Goal: Task Accomplishment & Management: Use online tool/utility

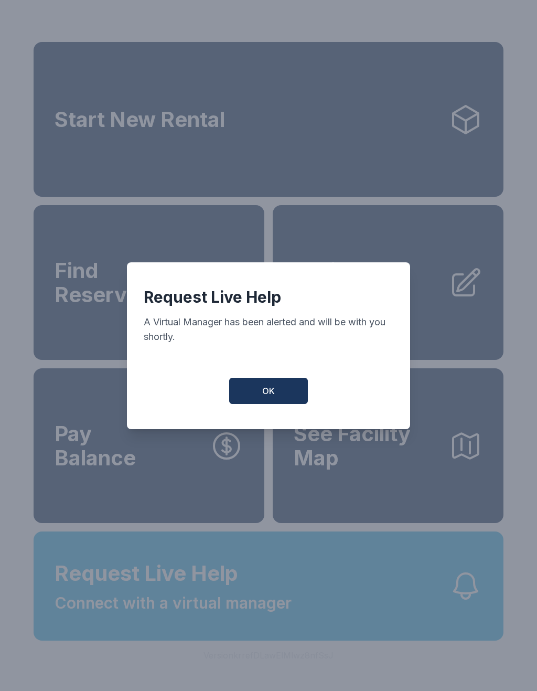
click at [255, 404] on button "OK" at bounding box center [268, 391] width 79 height 26
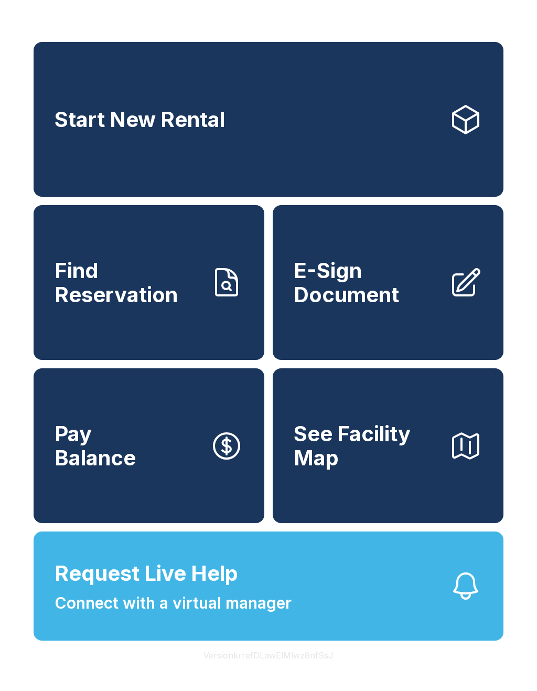
click at [351, 298] on span "E-Sign Document" at bounding box center [367, 283] width 147 height 48
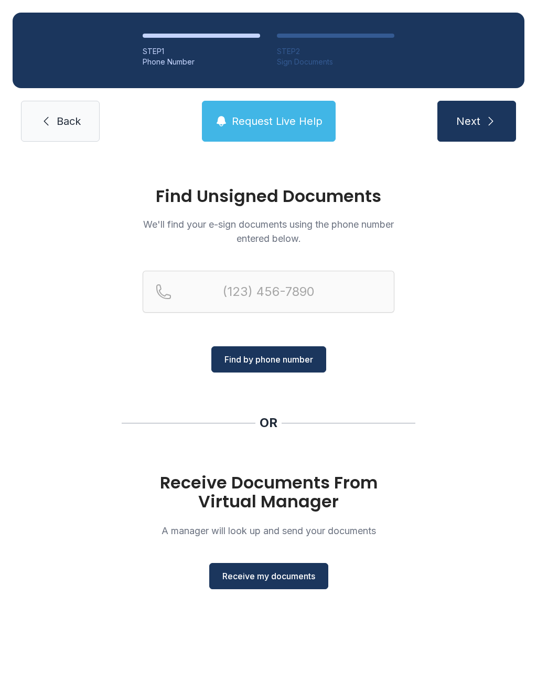
click at [294, 579] on span "Receive my documents" at bounding box center [269, 576] width 93 height 13
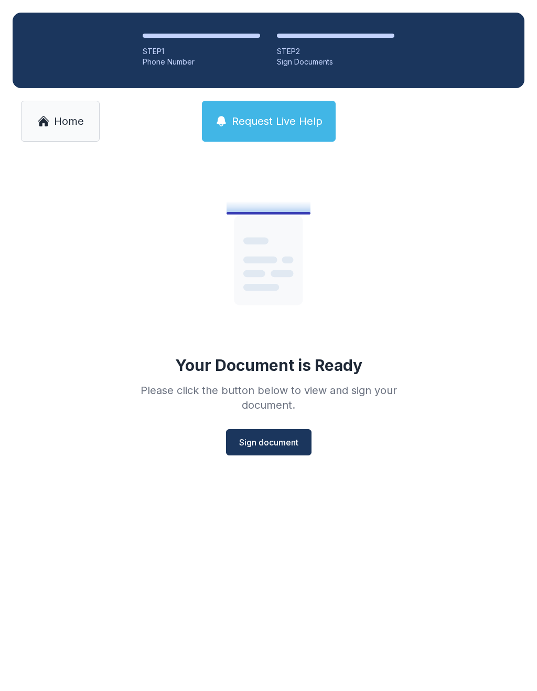
click at [270, 436] on button "Sign document" at bounding box center [269, 442] width 86 height 26
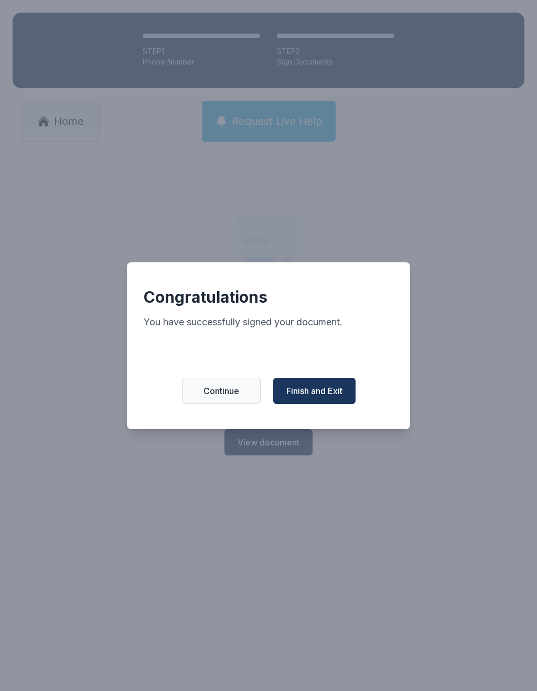
click at [332, 391] on span "Finish and Exit" at bounding box center [315, 391] width 56 height 13
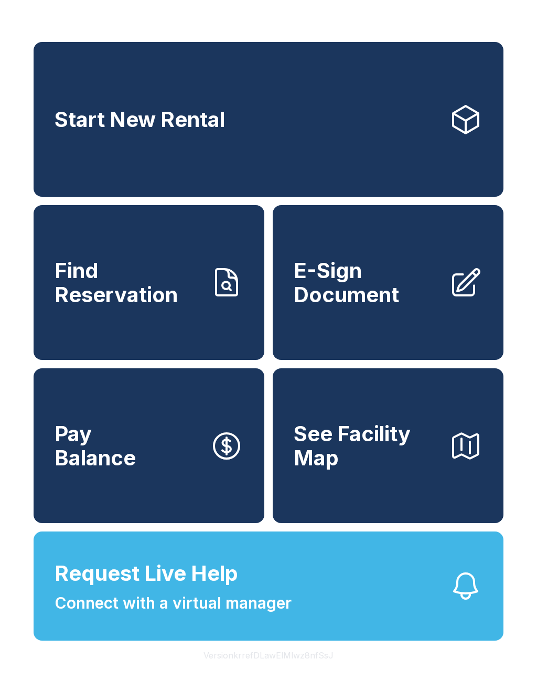
click at [396, 291] on span "E-Sign Document" at bounding box center [367, 283] width 147 height 48
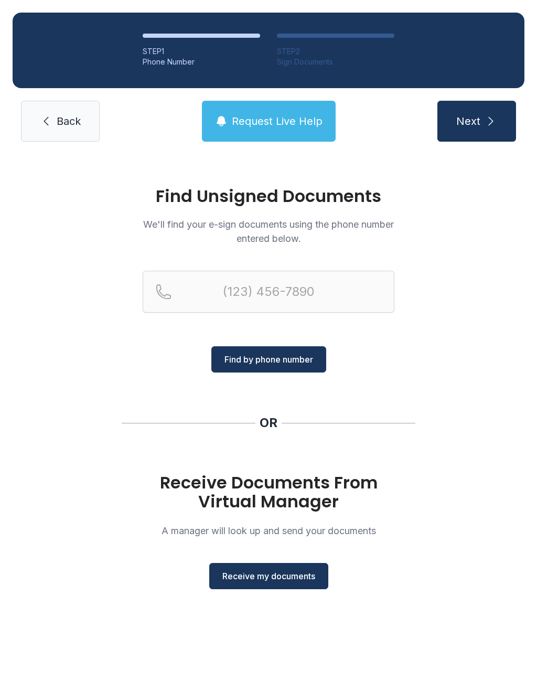
click at [273, 578] on span "Receive my documents" at bounding box center [269, 576] width 93 height 13
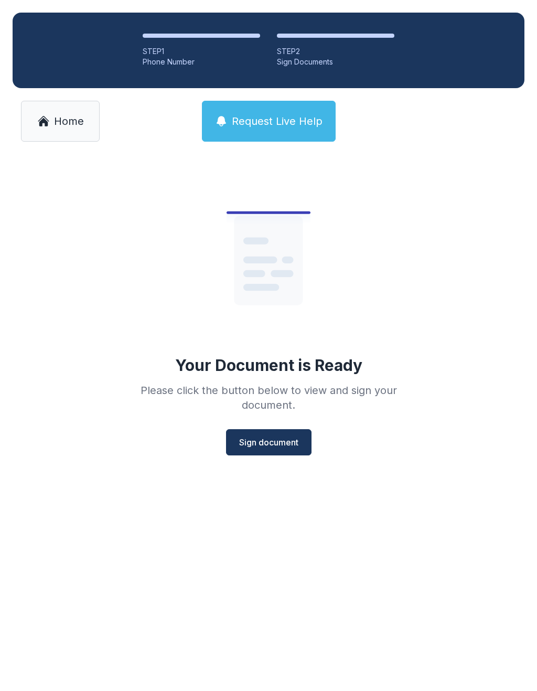
click at [266, 455] on button "Sign document" at bounding box center [269, 442] width 86 height 26
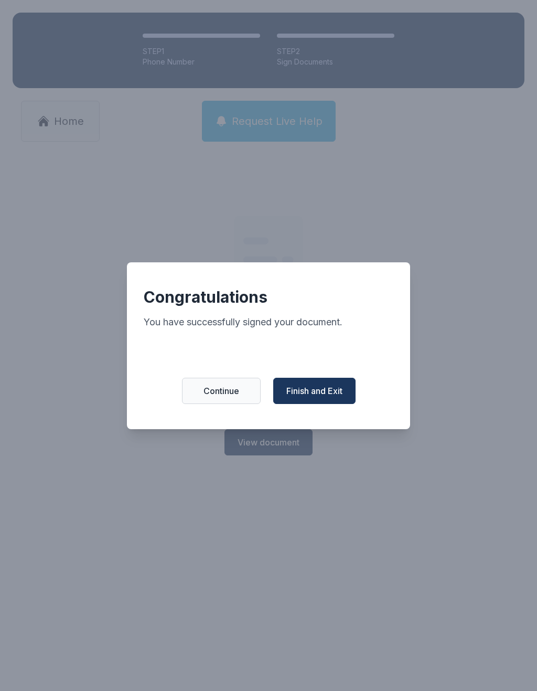
click at [328, 394] on span "Finish and Exit" at bounding box center [315, 391] width 56 height 13
